Goal: Task Accomplishment & Management: Manage account settings

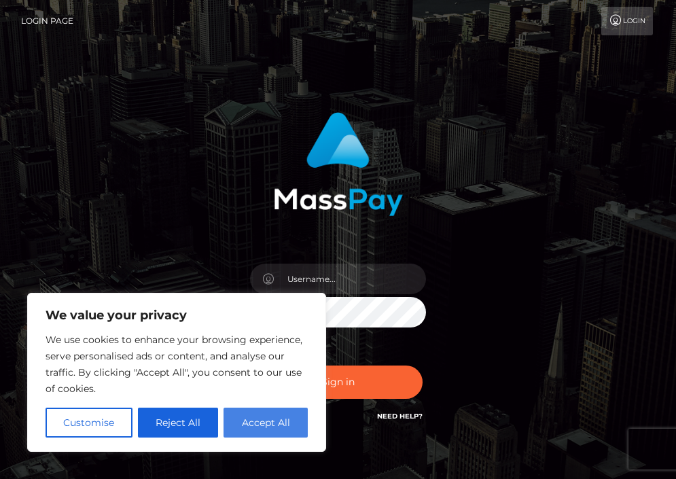
click at [293, 421] on button "Accept All" at bounding box center [266, 423] width 84 height 30
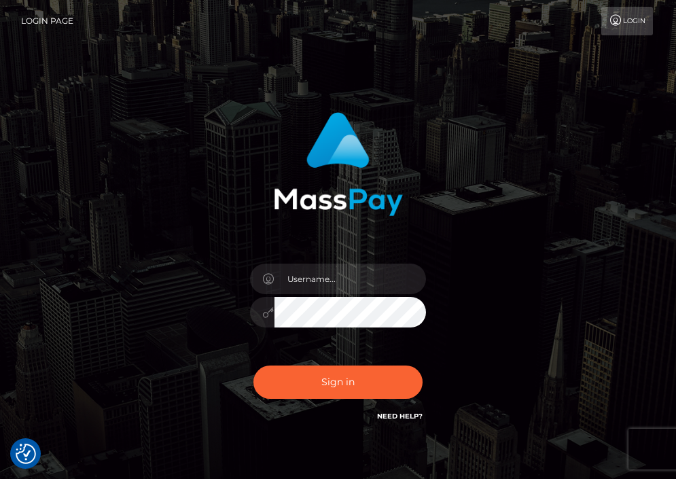
checkbox input "true"
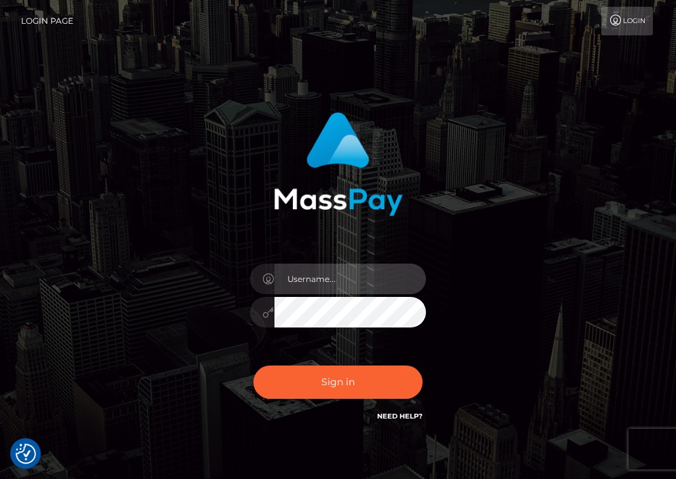
click at [321, 278] on input "text" at bounding box center [351, 279] width 152 height 31
type input "[EMAIL_ADDRESS][DOMAIN_NAME]"
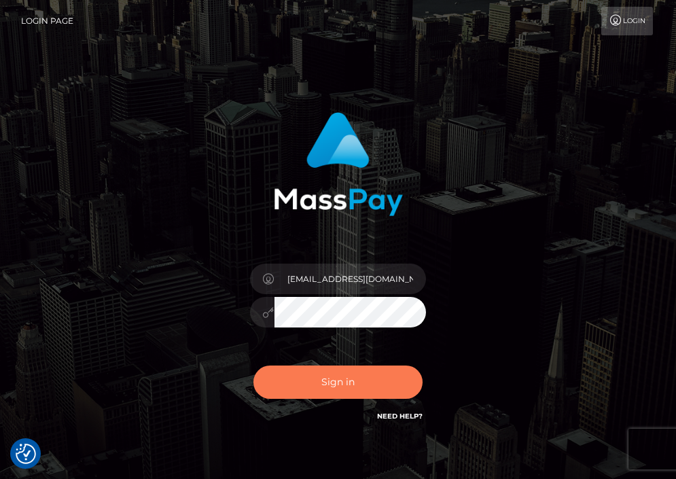
click at [366, 386] on button "Sign in" at bounding box center [338, 382] width 170 height 33
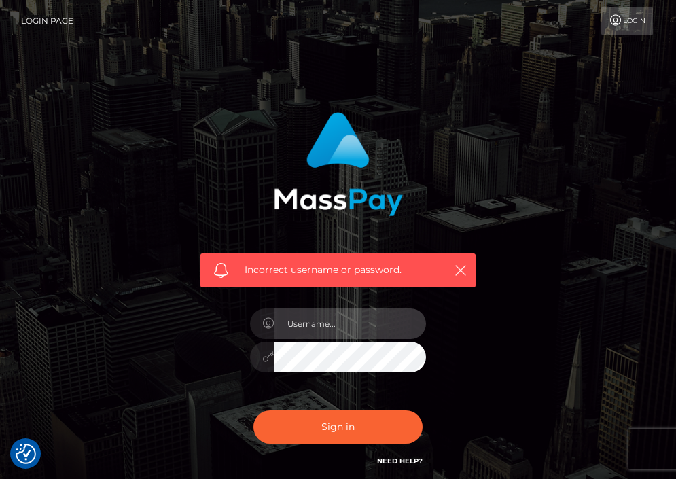
click at [329, 326] on input "text" at bounding box center [351, 324] width 152 height 31
type input "[EMAIL_ADDRESS][DOMAIN_NAME]"
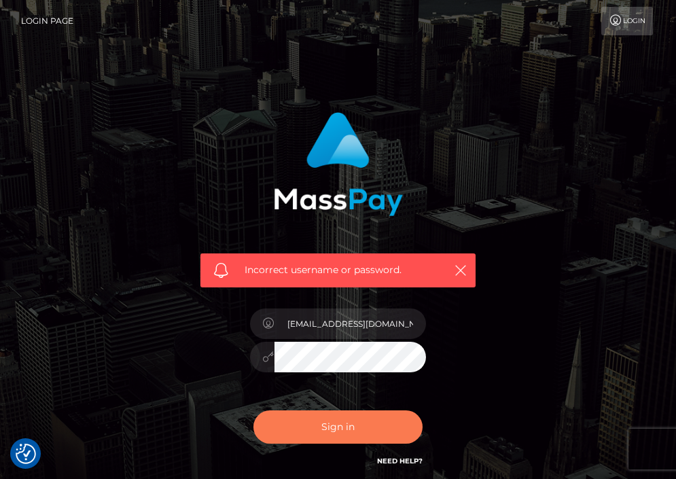
click at [341, 423] on button "Sign in" at bounding box center [338, 426] width 170 height 33
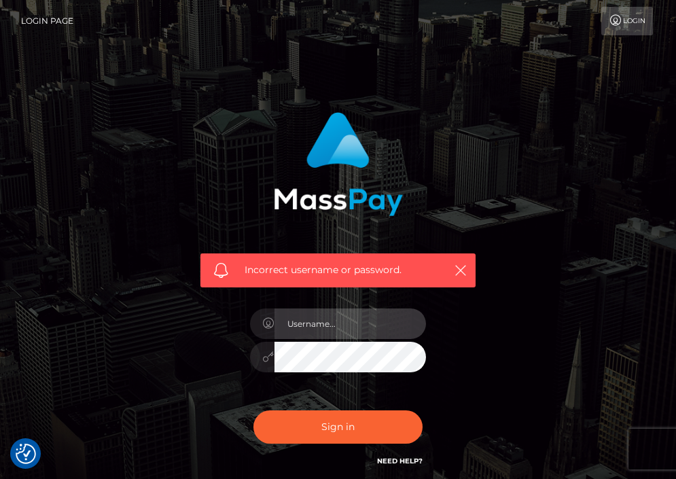
click at [345, 328] on input "text" at bounding box center [351, 324] width 152 height 31
type input "K"
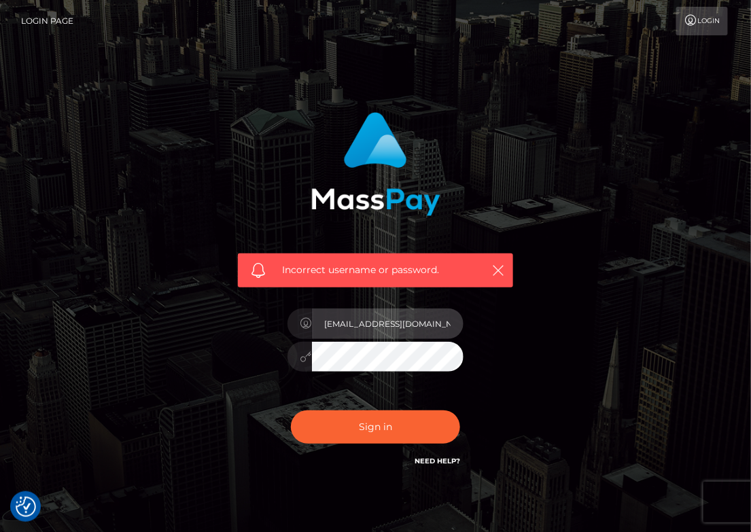
type input "[EMAIL_ADDRESS][DOMAIN_NAME]"
click at [304, 357] on icon at bounding box center [306, 356] width 12 height 11
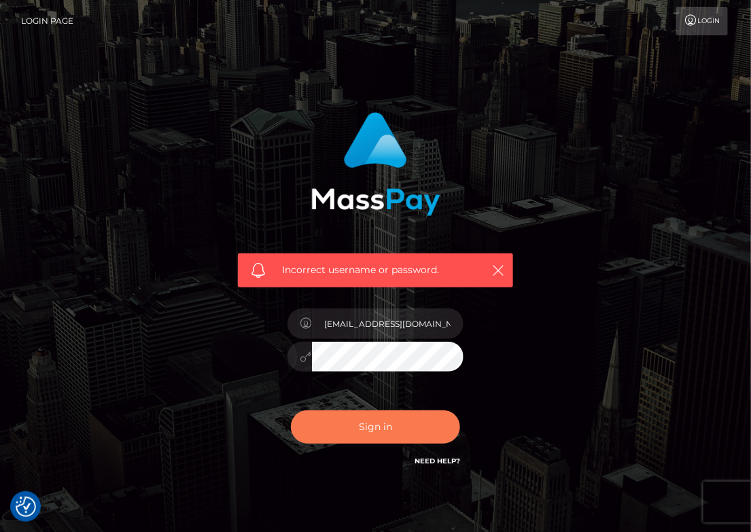
click at [355, 430] on button "Sign in" at bounding box center [376, 426] width 170 height 33
